Goal: Find specific page/section: Find specific page/section

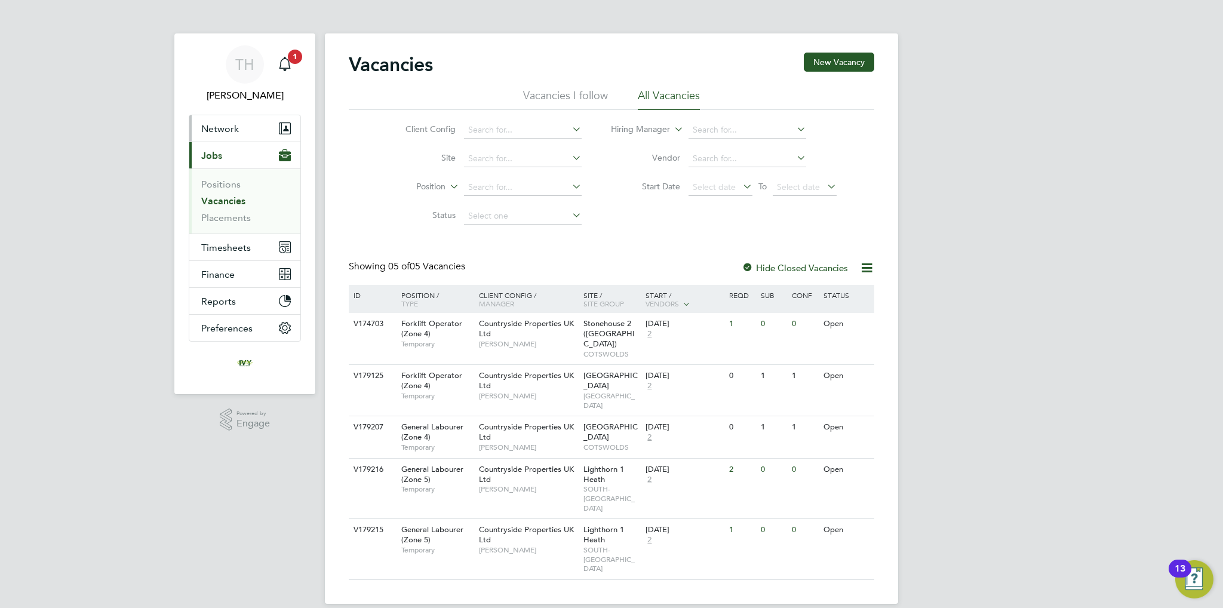
click at [229, 127] on span "Network" at bounding box center [220, 128] width 38 height 11
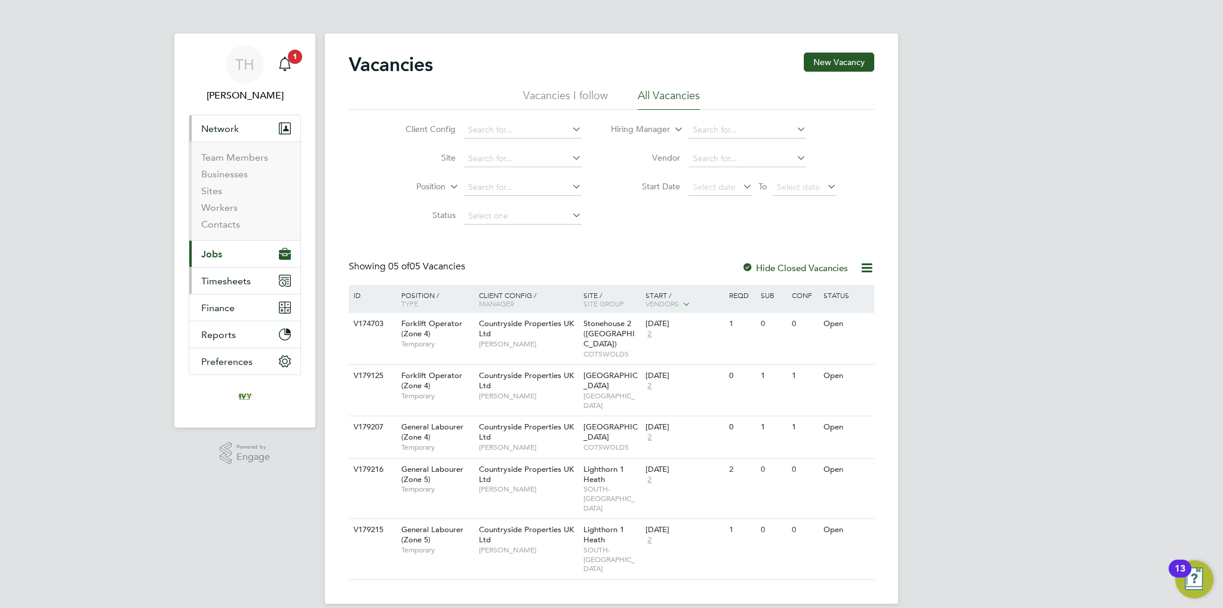
click at [227, 280] on span "Timesheets" at bounding box center [226, 280] width 50 height 11
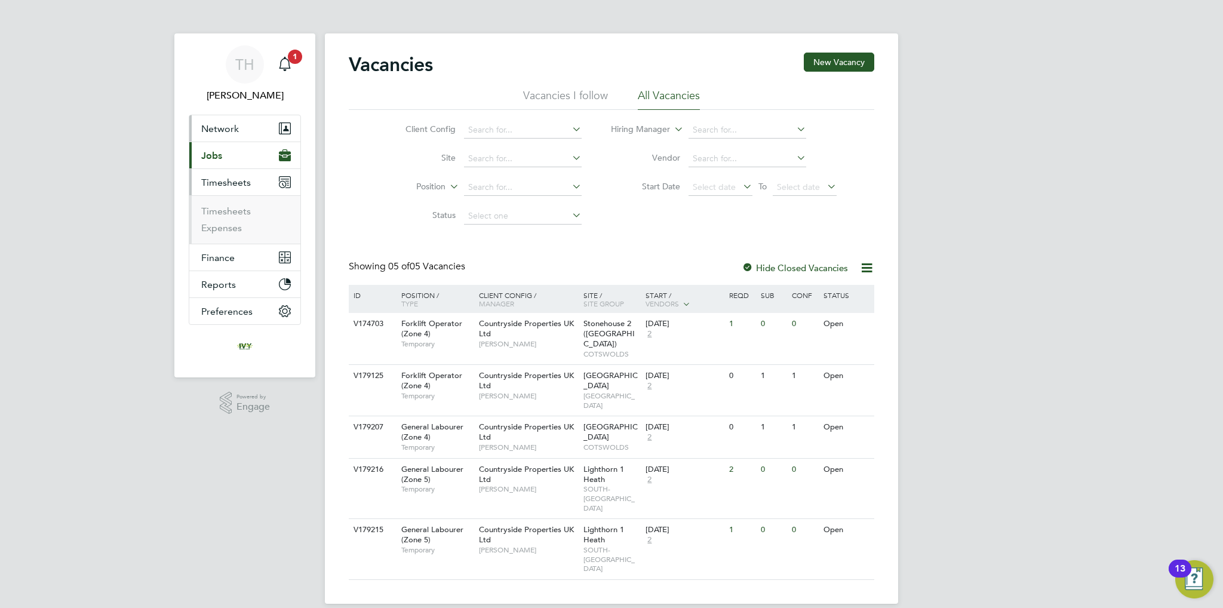
click at [225, 133] on span "Network" at bounding box center [220, 128] width 38 height 11
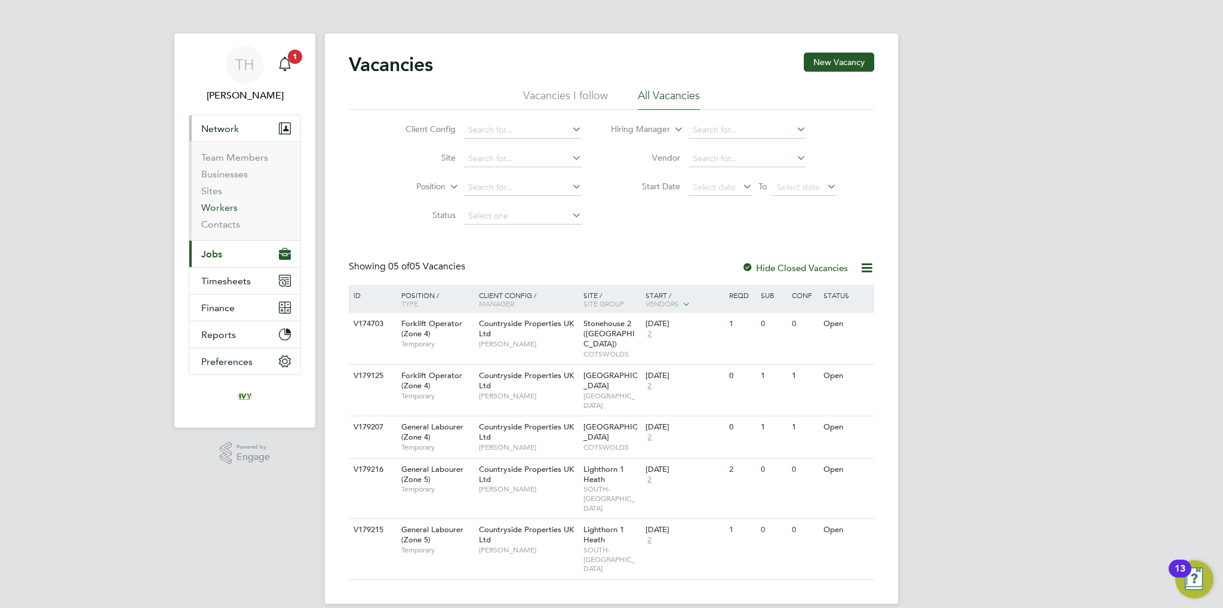
click at [220, 208] on link "Workers" at bounding box center [219, 207] width 36 height 11
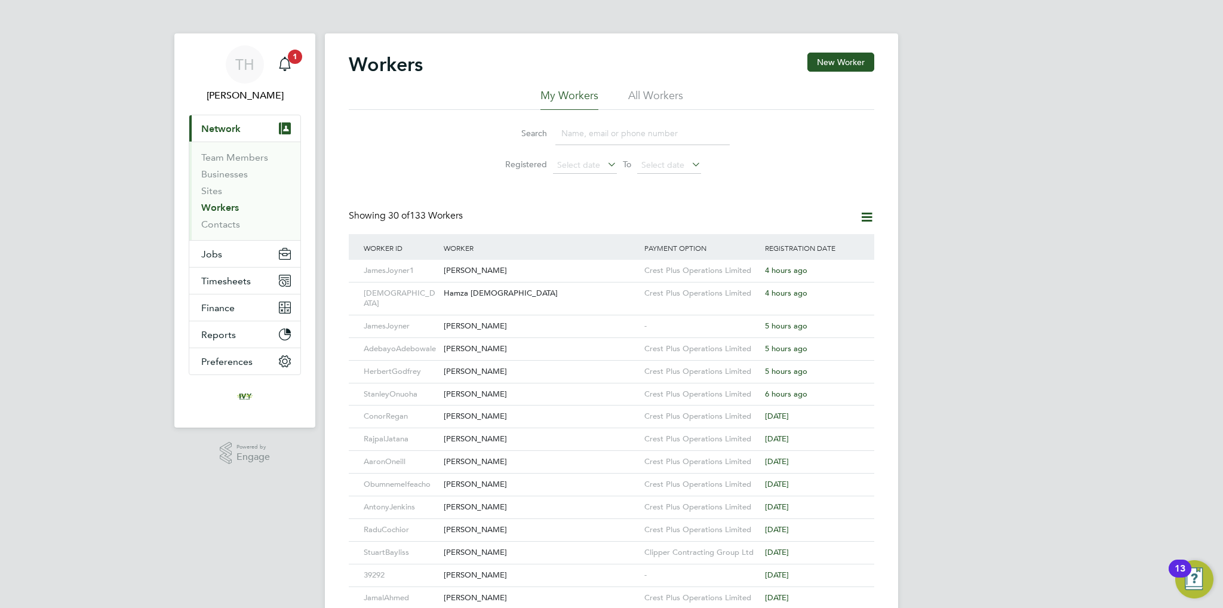
click at [601, 130] on input at bounding box center [643, 133] width 174 height 23
paste input "[PERSON_NAME]"
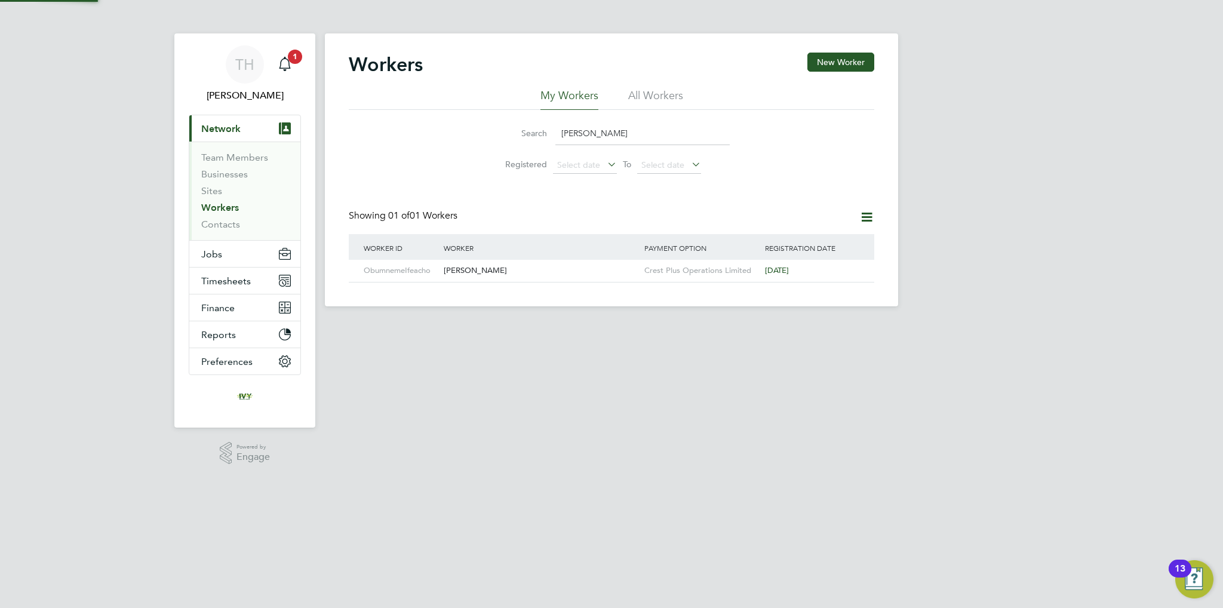
type input "[PERSON_NAME]"
click at [537, 264] on div "[PERSON_NAME]" at bounding box center [541, 271] width 201 height 22
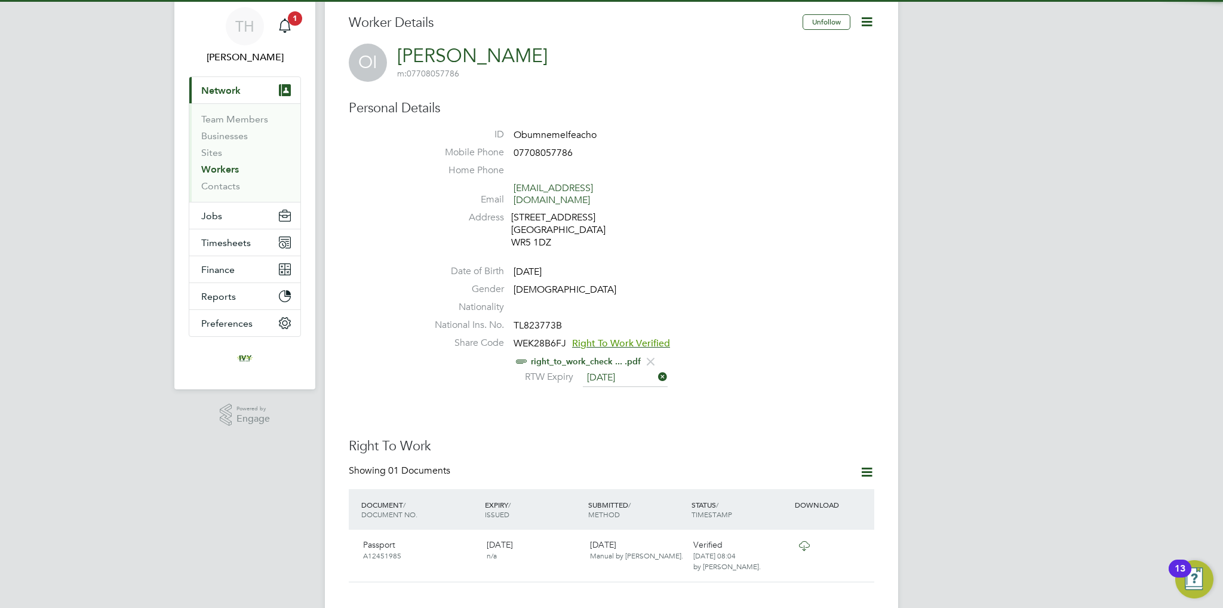
scroll to position [60, 0]
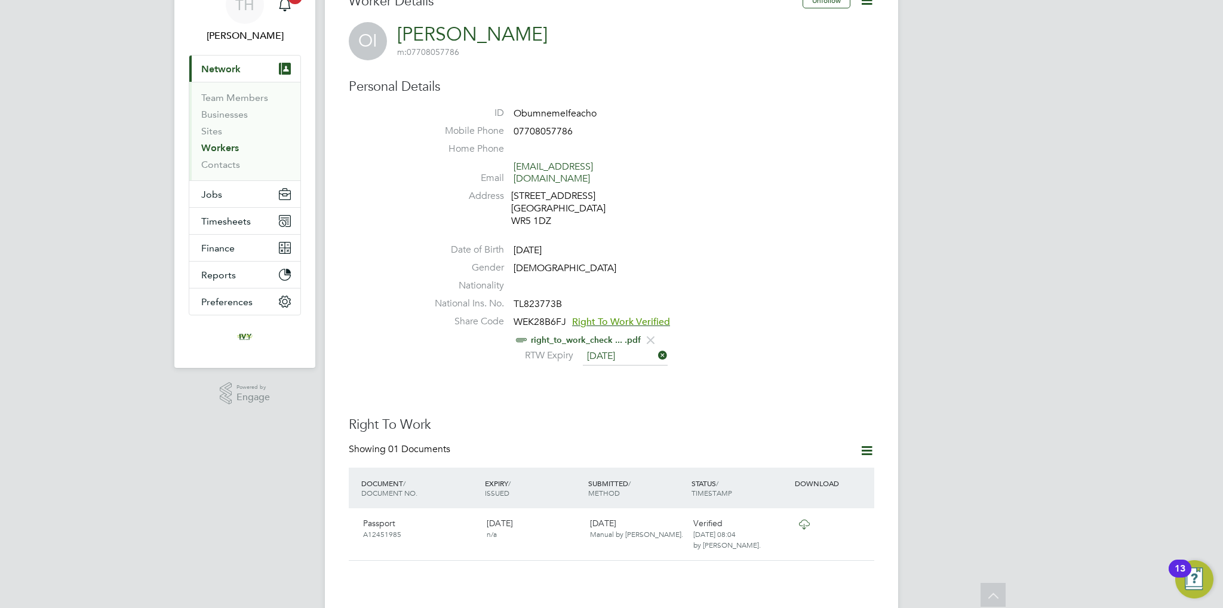
click at [863, 3] on icon at bounding box center [867, 0] width 15 height 15
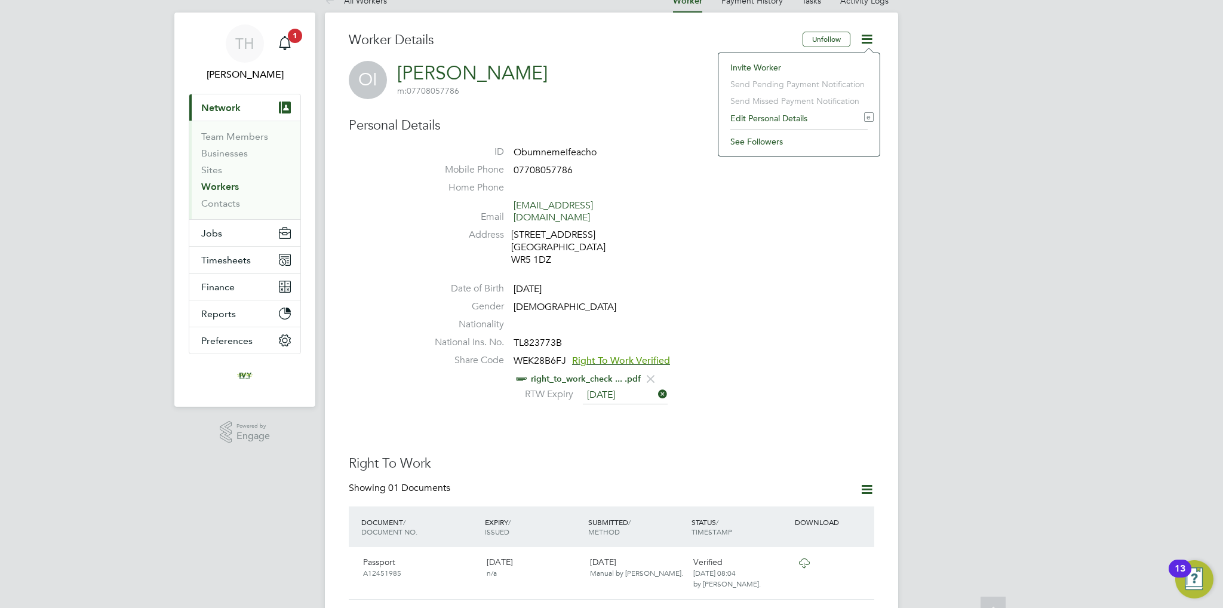
scroll to position [0, 0]
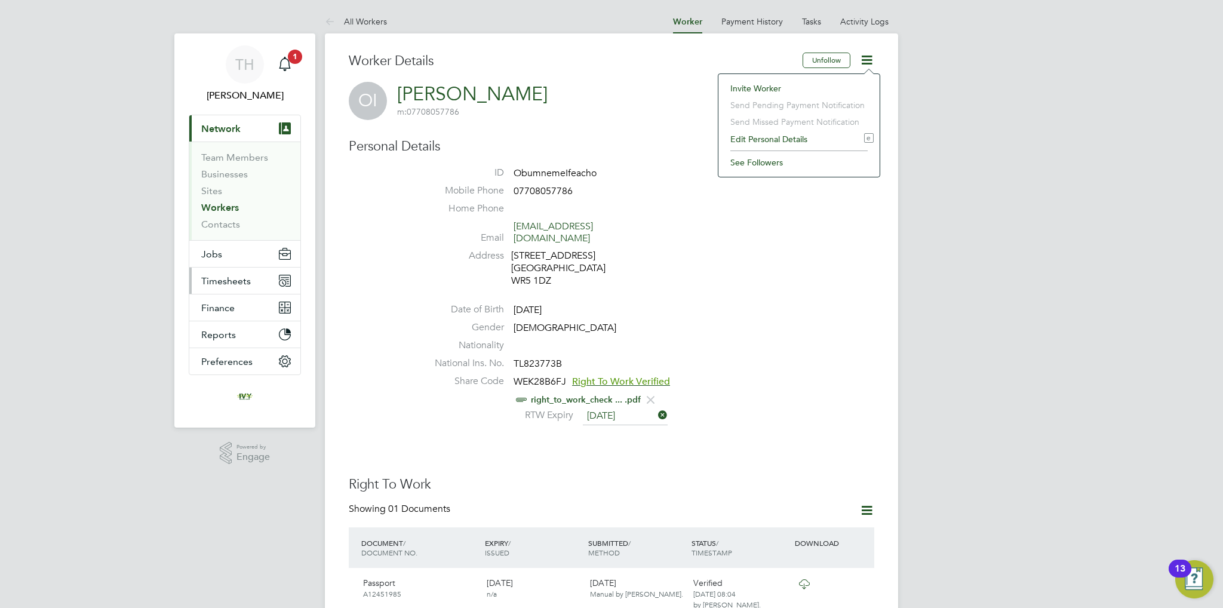
click at [223, 278] on span "Timesheets" at bounding box center [226, 280] width 50 height 11
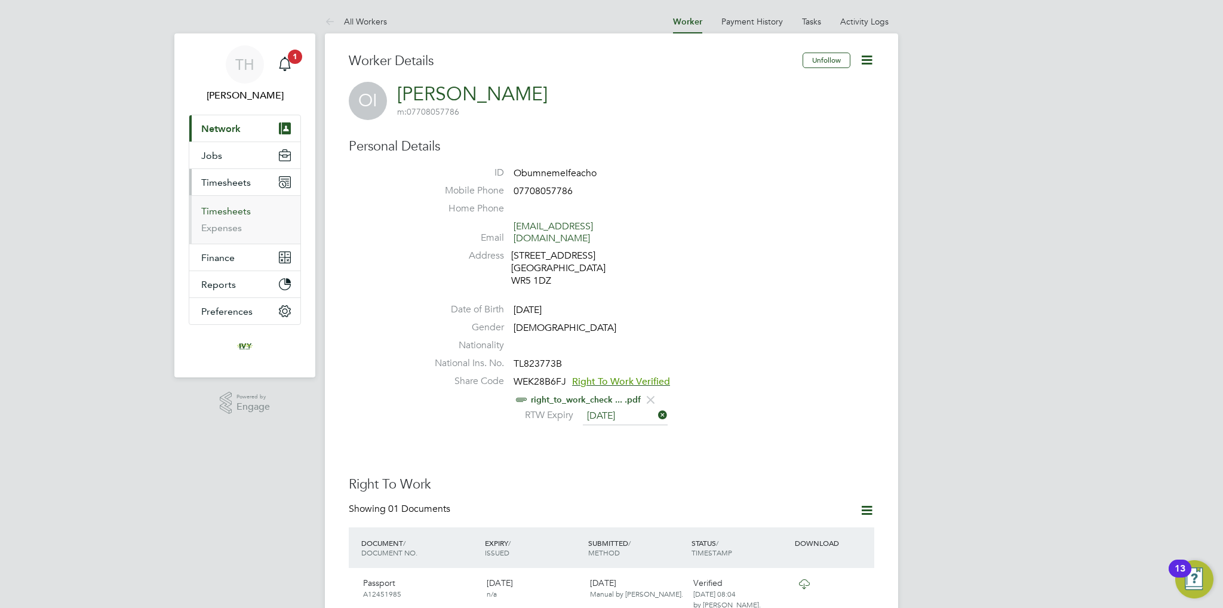
click at [235, 214] on link "Timesheets" at bounding box center [226, 210] width 50 height 11
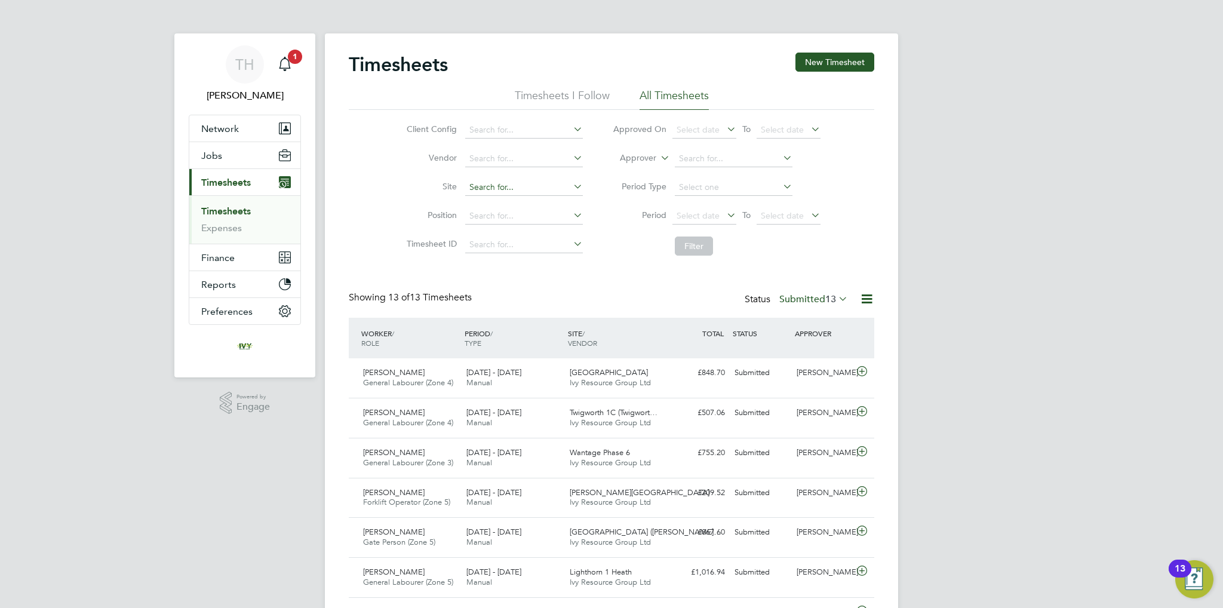
click at [492, 187] on input at bounding box center [524, 187] width 118 height 17
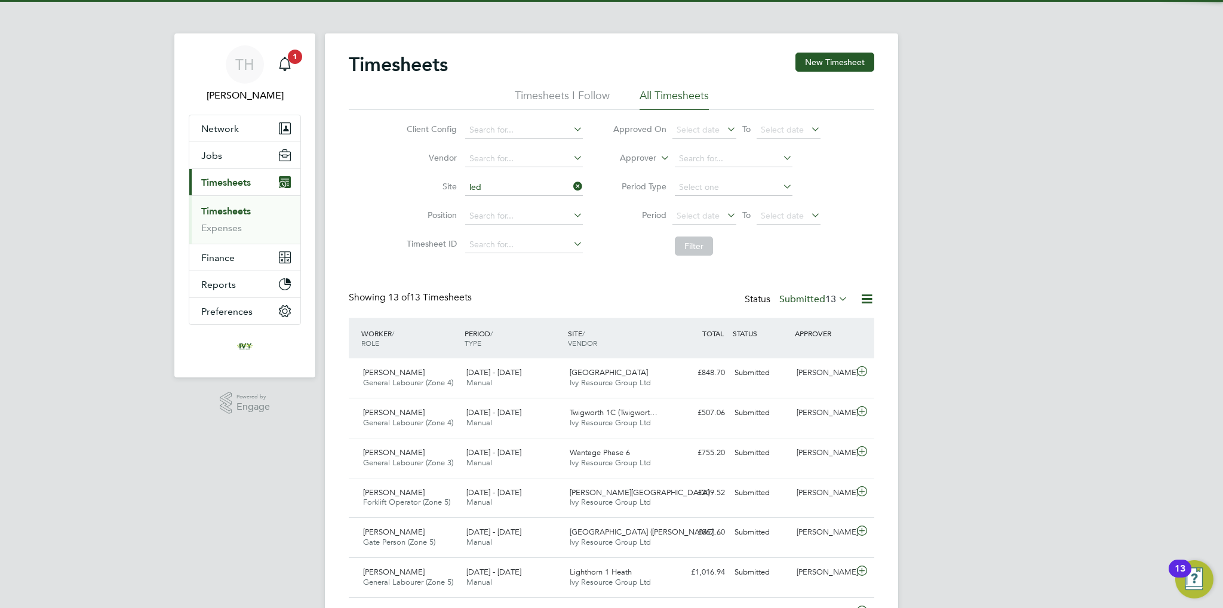
click at [490, 200] on li "Led bury" at bounding box center [524, 203] width 118 height 16
type input "Ledbury"
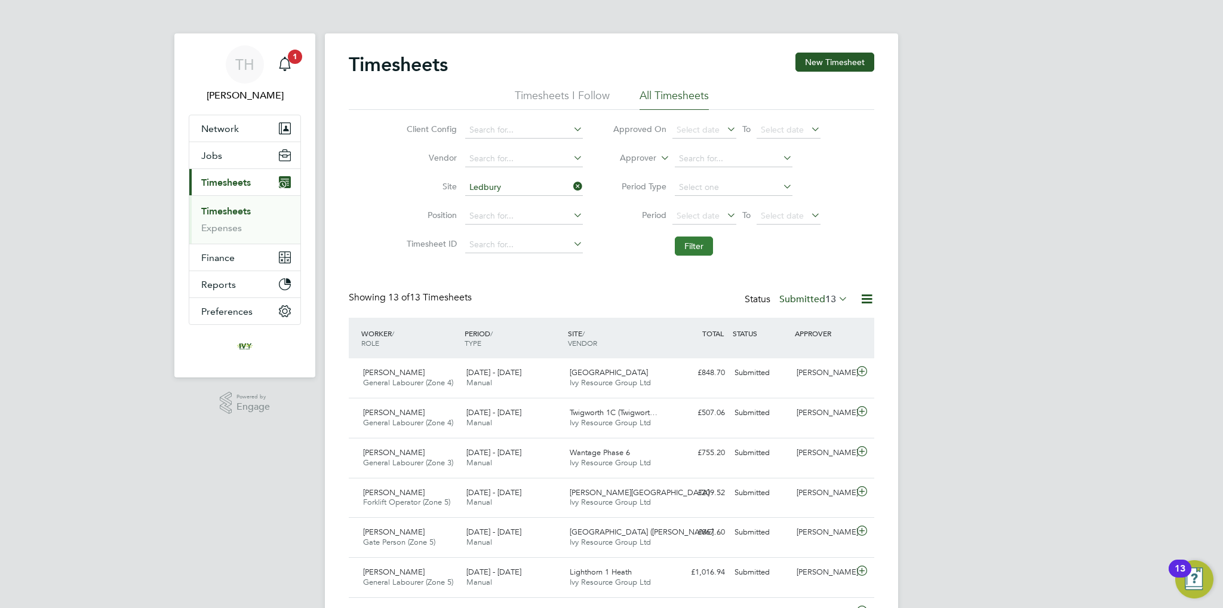
click at [693, 250] on button "Filter" at bounding box center [694, 246] width 38 height 19
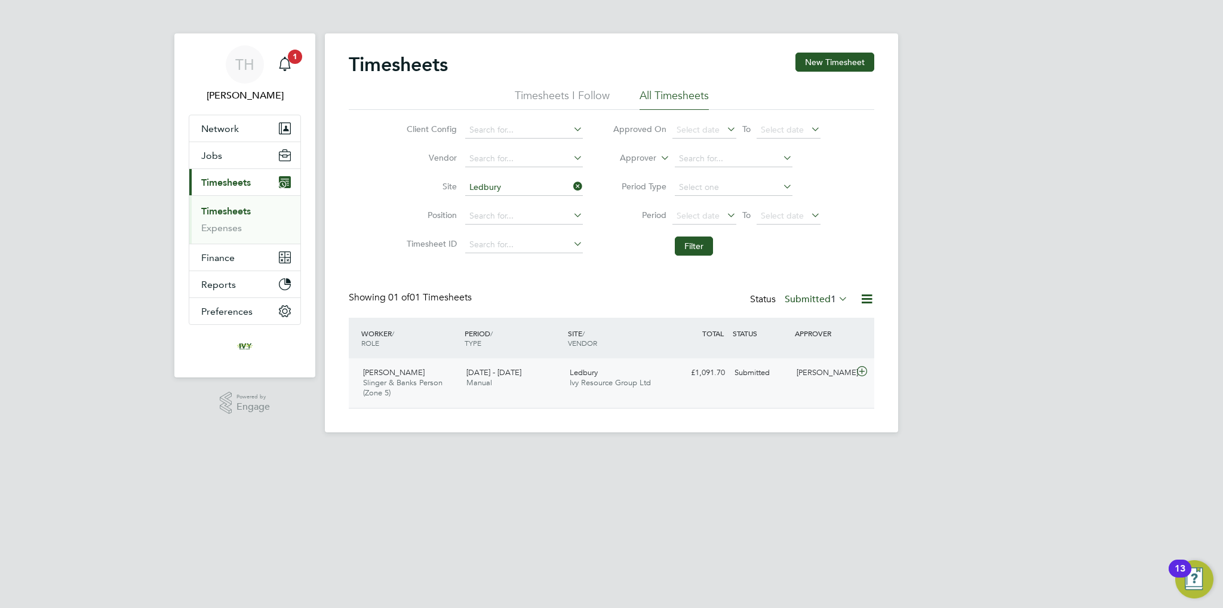
click at [583, 369] on span "Ledbury" at bounding box center [584, 372] width 28 height 10
